Goal: Information Seeking & Learning: Learn about a topic

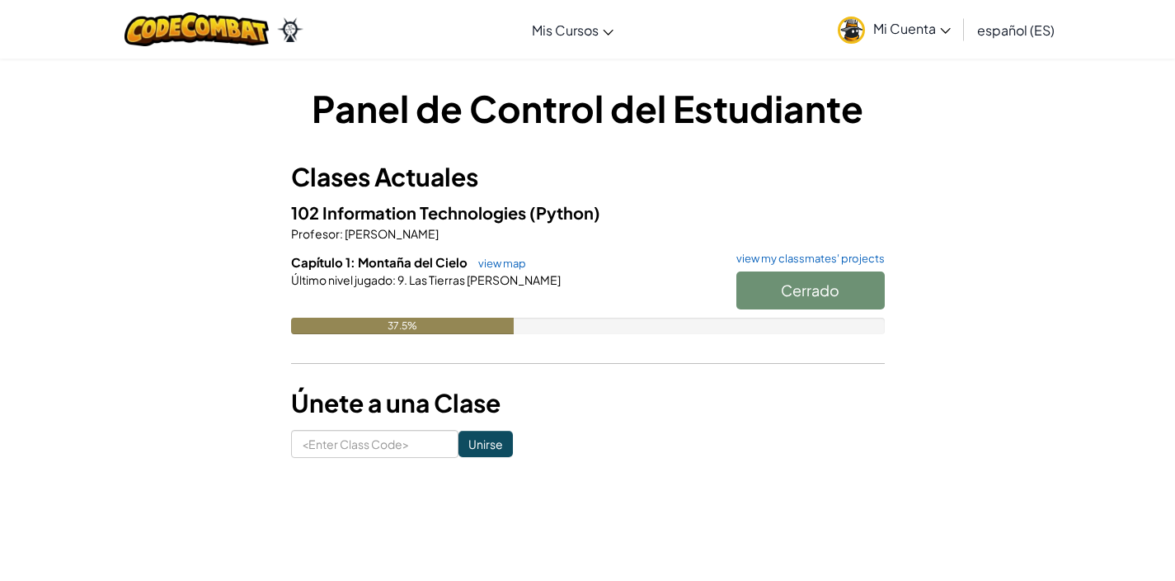
click at [794, 282] on div "Cerrado" at bounding box center [802, 294] width 165 height 46
click at [759, 352] on div "Capítulo 1: Montaña del Cielo view map view my classmates' projects Cerrado Últ…" at bounding box center [588, 306] width 594 height 106
click at [754, 261] on link "view my classmates' projects" at bounding box center [806, 258] width 157 height 11
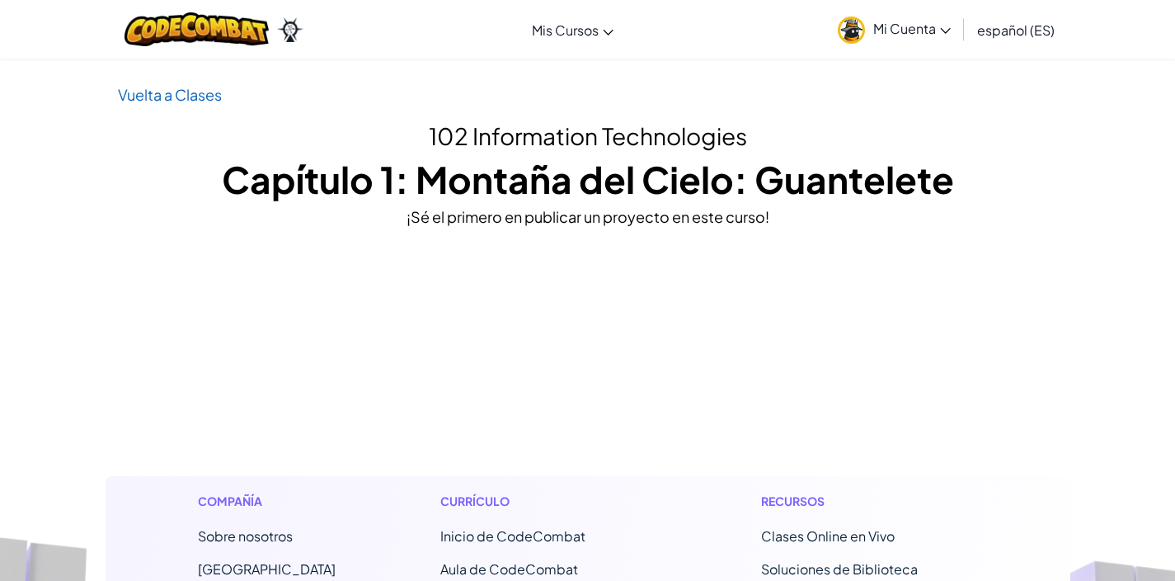
click at [175, 103] on p "Vuelta a Clases" at bounding box center [588, 94] width 940 height 24
click at [172, 98] on link "Vuelta a Clases" at bounding box center [170, 94] width 104 height 19
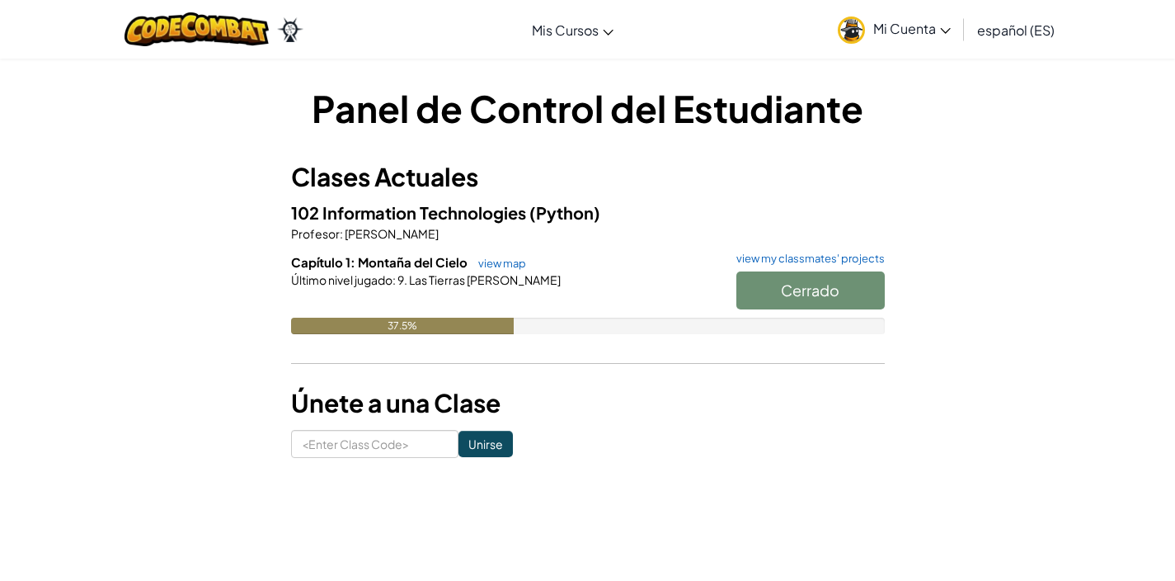
click at [823, 282] on div "Cerrado" at bounding box center [802, 294] width 165 height 46
